Goal: Task Accomplishment & Management: Manage account settings

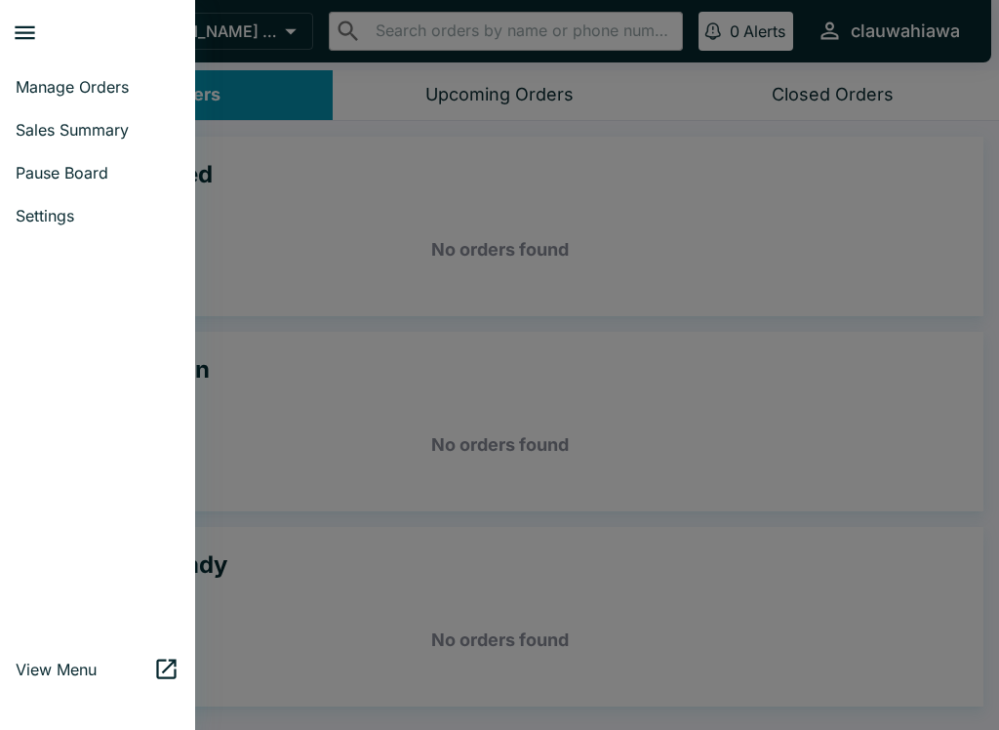
click at [87, 168] on span "Pause Board" at bounding box center [98, 173] width 164 height 20
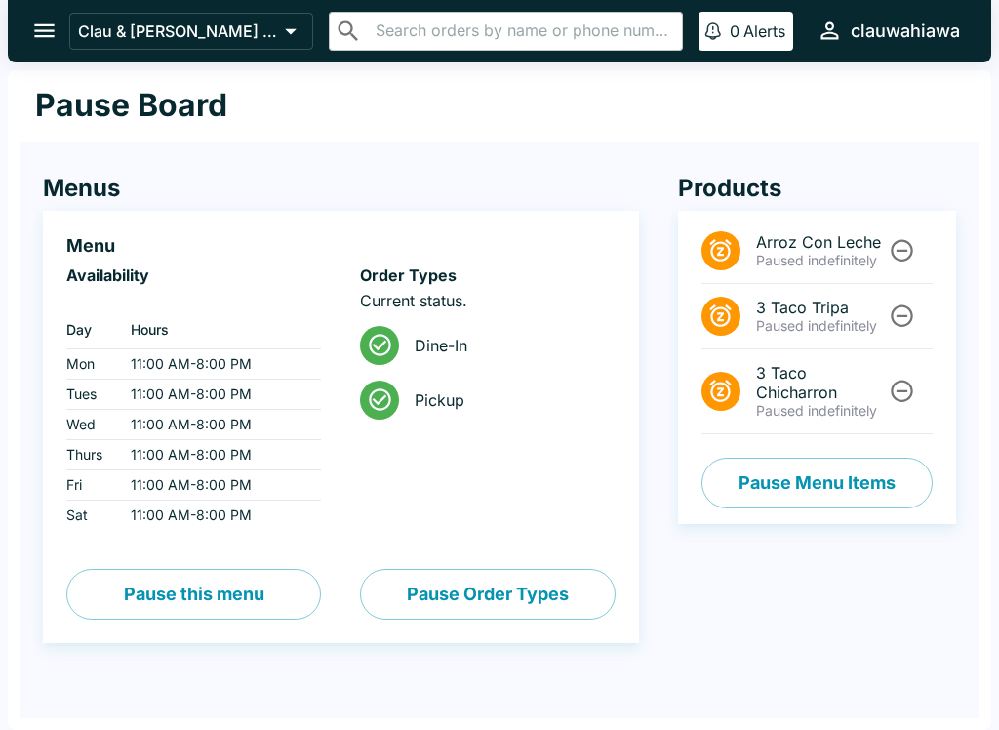
click at [232, 588] on button "Pause this menu" at bounding box center [193, 594] width 255 height 51
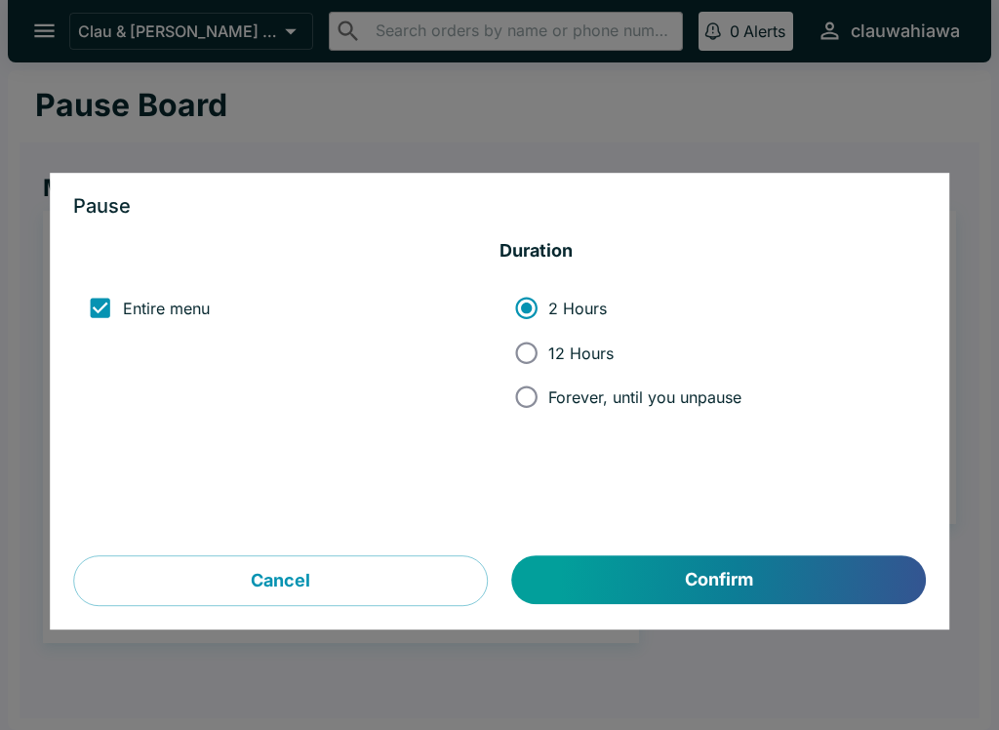
click at [539, 388] on input "Forever, until you unpause" at bounding box center [526, 397] width 44 height 44
radio input "true"
click at [708, 583] on button "Confirm" at bounding box center [719, 580] width 414 height 49
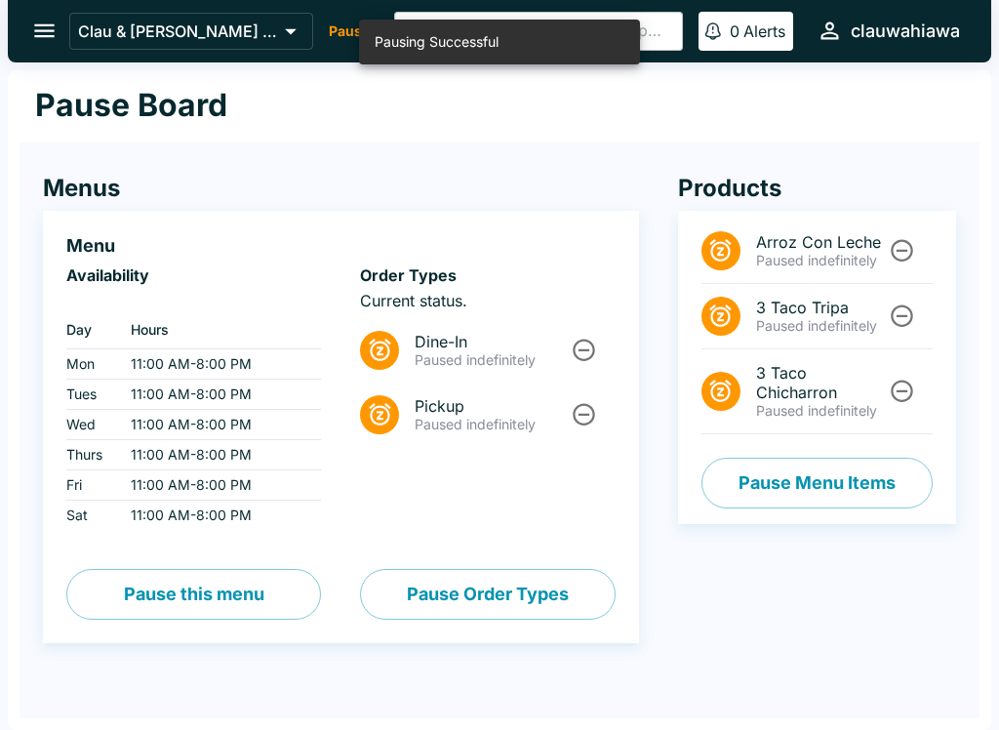
click at [492, 586] on button "Pause Order Types" at bounding box center [487, 594] width 255 height 51
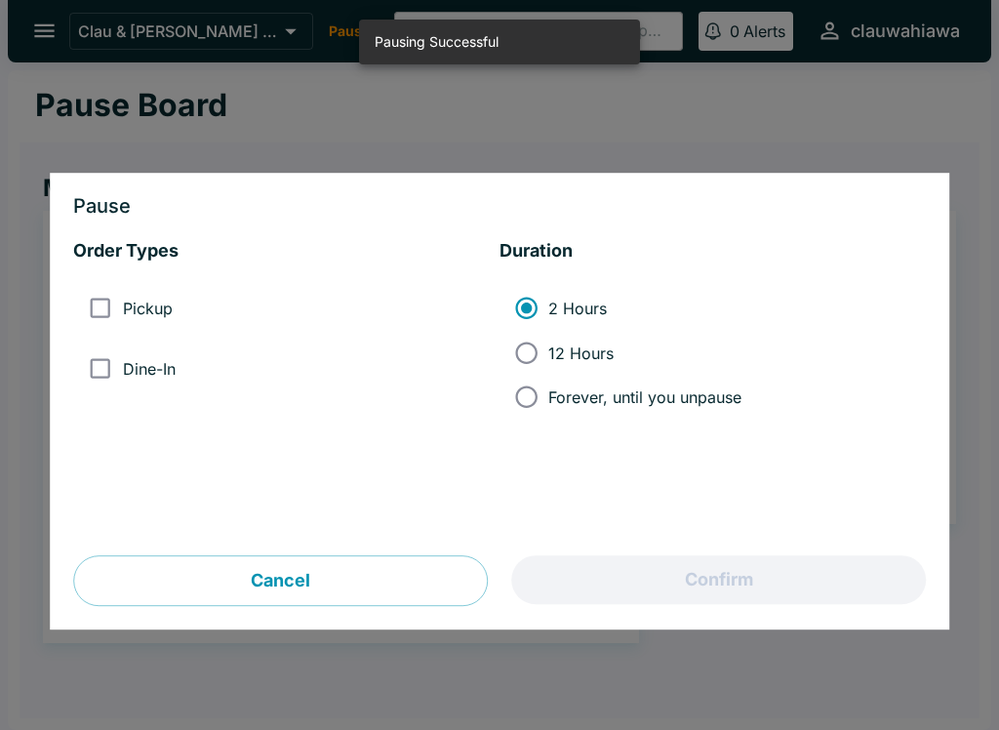
click at [539, 390] on input "Forever, until you unpause" at bounding box center [526, 397] width 44 height 44
radio input "true"
click at [91, 382] on input "Dine-In" at bounding box center [100, 368] width 44 height 44
checkbox input "true"
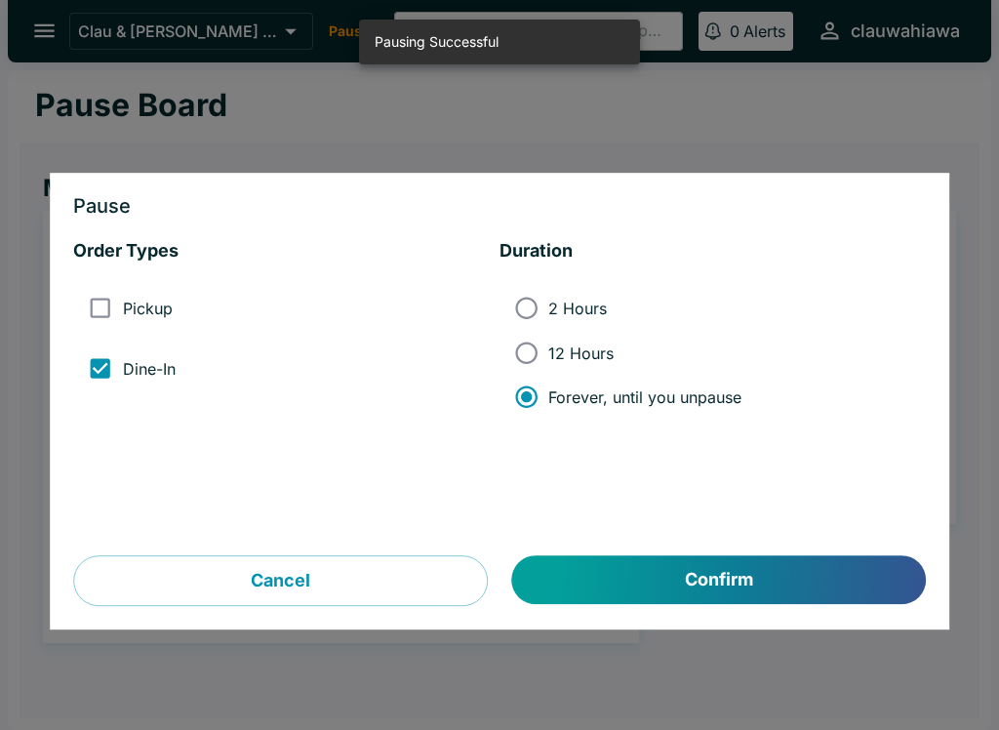
click at [94, 304] on input "Pickup" at bounding box center [100, 309] width 44 height 44
checkbox input "true"
click at [768, 583] on button "Confirm" at bounding box center [719, 580] width 414 height 49
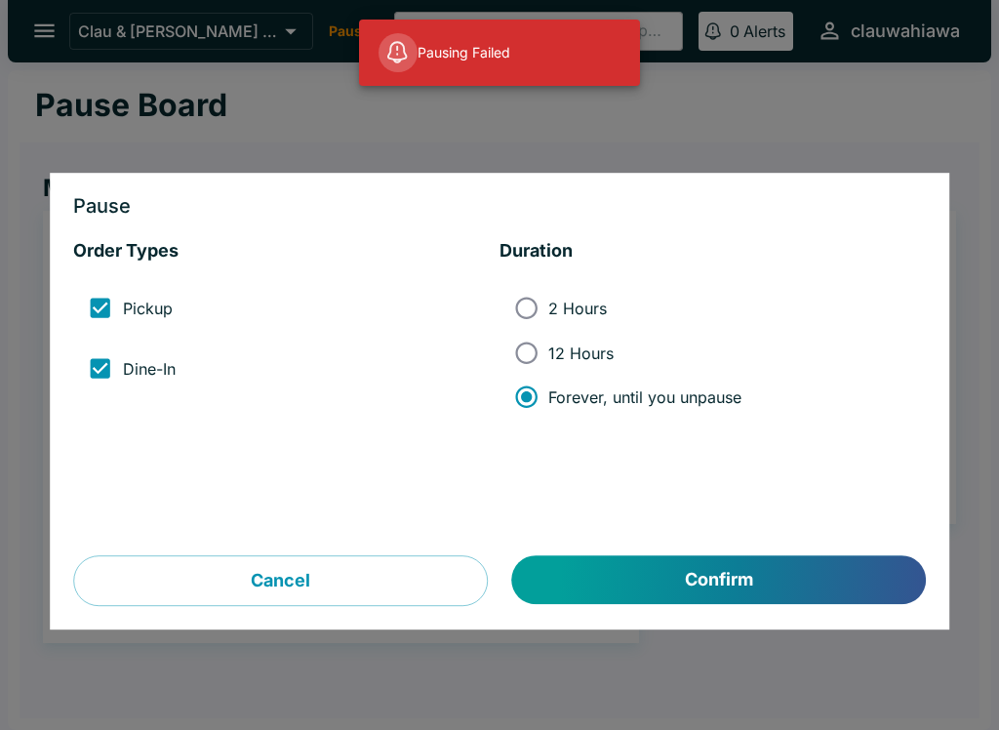
click at [766, 571] on button "Confirm" at bounding box center [719, 580] width 414 height 49
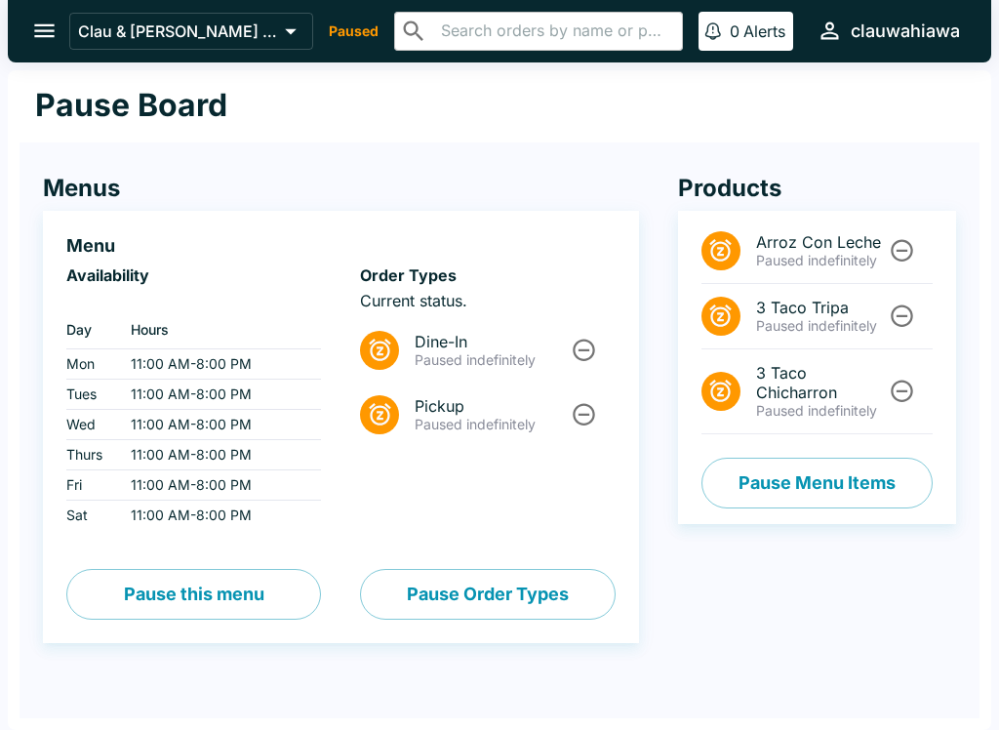
click at [514, 594] on button "Pause Order Types" at bounding box center [487, 594] width 255 height 51
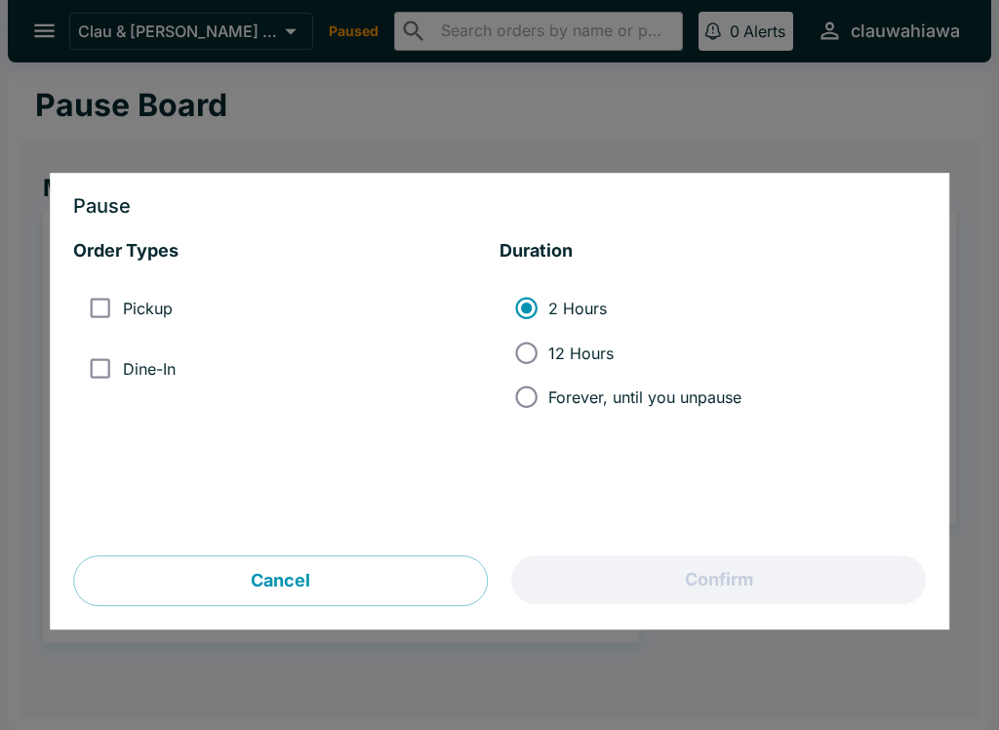
click at [534, 388] on input "Forever, until you unpause" at bounding box center [526, 397] width 44 height 44
radio input "true"
click at [120, 372] on input "Dine-In" at bounding box center [100, 368] width 44 height 44
checkbox input "true"
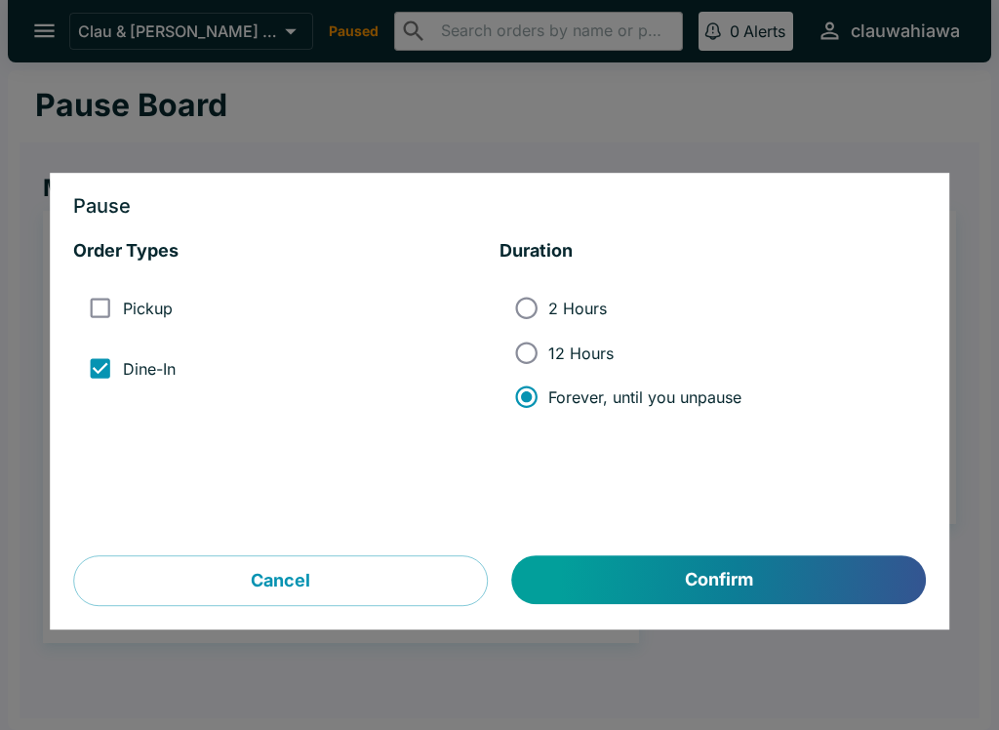
click at [105, 293] on input "Pickup" at bounding box center [100, 309] width 44 height 44
checkbox input "true"
click at [787, 565] on button "Confirm" at bounding box center [719, 580] width 414 height 49
